Goal: Navigation & Orientation: Understand site structure

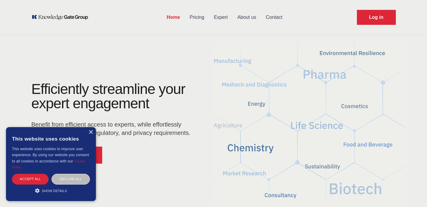
drag, startPoint x: 92, startPoint y: 133, endPoint x: 87, endPoint y: 136, distance: 5.1
click at [92, 133] on div "×" at bounding box center [90, 132] width 4 height 4
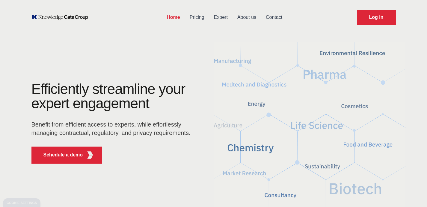
click at [86, 137] on p "Benefit from efficient access to experts, while effortlessly managing contractu…" at bounding box center [112, 128] width 163 height 17
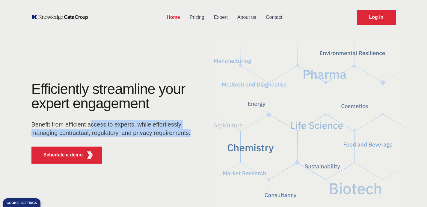
drag, startPoint x: 92, startPoint y: 125, endPoint x: 184, endPoint y: 139, distance: 93.0
click at [184, 139] on div "Efficiently streamline your expert engagement Benefit from efficient access to …" at bounding box center [112, 112] width 163 height 60
click at [181, 137] on p "Benefit from efficient access to experts, while effortlessly managing contractu…" at bounding box center [112, 128] width 163 height 17
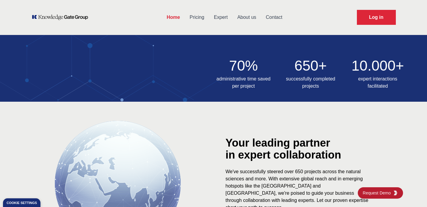
scroll to position [209, 0]
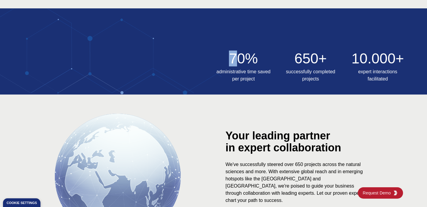
drag, startPoint x: 234, startPoint y: 55, endPoint x: 394, endPoint y: 86, distance: 163.5
click at [394, 86] on div "70% administrative time saved per project 650+ successfully completed projects …" at bounding box center [213, 51] width 427 height 86
click at [353, 112] on div "Your leading partner in expert collaboration We've successfully steered over 65…" at bounding box center [213, 177] width 383 height 164
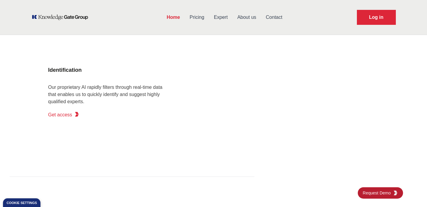
scroll to position [0, 0]
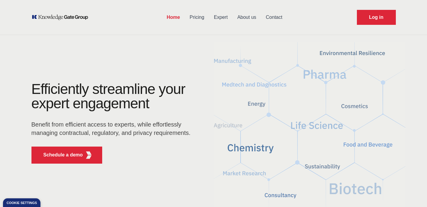
click at [195, 18] on link "Pricing" at bounding box center [197, 18] width 24 height 16
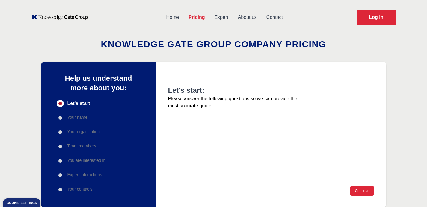
click at [251, 19] on link "About us" at bounding box center [247, 18] width 28 height 16
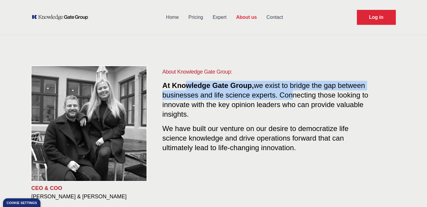
drag, startPoint x: 184, startPoint y: 86, endPoint x: 296, endPoint y: 94, distance: 111.6
click at [296, 94] on p "At Knowledge Gate Group, we exist to bridge the gap between businesses and life…" at bounding box center [266, 100] width 209 height 38
click at [367, 77] on div "About Knowledge Gate Group: At Knowledge Gate Group, we exist to bridge the gap…" at bounding box center [266, 115] width 209 height 95
